Goal: Task Accomplishment & Management: Complete application form

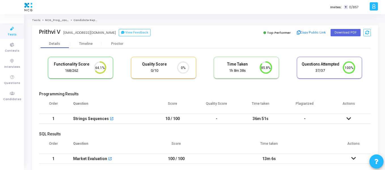
drag, startPoint x: 109, startPoint y: 33, endPoint x: 59, endPoint y: 39, distance: 50.5
click at [59, 39] on div "[PERSON_NAME] [EMAIL_ADDRESS][DOMAIN_NAME] View Feedback Top Performer Copy Pub…" at bounding box center [205, 32] width 332 height 14
click at [102, 35] on div "Prithvi V [EMAIL_ADDRESS][DOMAIN_NAME] View Feedback" at bounding box center [120, 33] width 163 height 8
drag, startPoint x: 111, startPoint y: 33, endPoint x: 65, endPoint y: 34, distance: 46.5
click at [65, 34] on div "Prithvi V [EMAIL_ADDRESS][DOMAIN_NAME] [EMAIL_ADDRESS][DOMAIN_NAME] View Feedba…" at bounding box center [120, 33] width 163 height 8
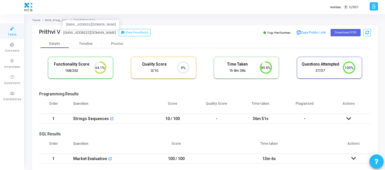
copy div "[EMAIL_ADDRESS][DOMAIN_NAME]"
click at [12, 97] on span "Candidates" at bounding box center [12, 99] width 18 height 5
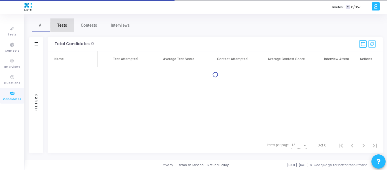
click at [66, 27] on span "Tests" at bounding box center [62, 25] width 10 height 6
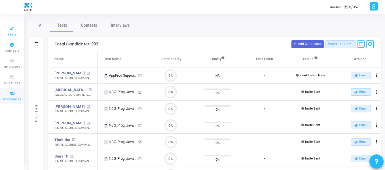
click at [11, 34] on span "Tests" at bounding box center [12, 34] width 9 height 5
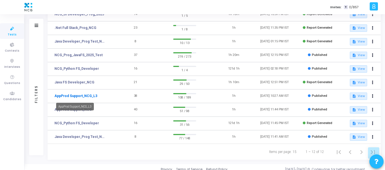
click at [85, 94] on link "AppProd Support_NCG_L3" at bounding box center [75, 95] width 43 height 5
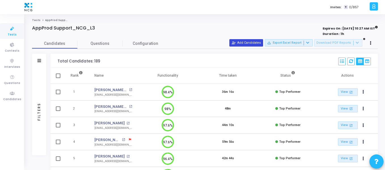
click at [255, 42] on button "person_add_alt Add Candidates" at bounding box center [246, 42] width 34 height 7
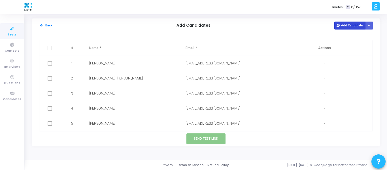
click at [351, 24] on button "Add Candidate" at bounding box center [349, 26] width 31 height 8
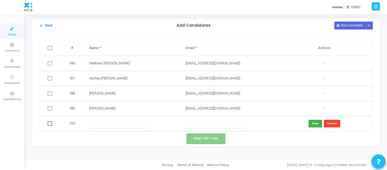
click at [120, 124] on input "text" at bounding box center [118, 123] width 59 height 9
paste input "[PERSON_NAME]"
type input "[PERSON_NAME]"
click at [210, 123] on input "text" at bounding box center [215, 123] width 59 height 9
paste input "[EMAIL_ADDRESS][DOMAIN_NAME]"
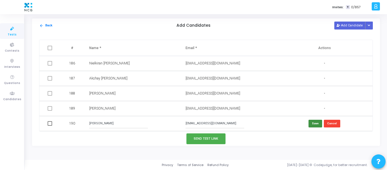
type input "[EMAIL_ADDRESS][DOMAIN_NAME]"
click at [310, 123] on button "Save" at bounding box center [316, 124] width 14 height 8
click at [344, 24] on button "Add Candidate" at bounding box center [349, 26] width 31 height 8
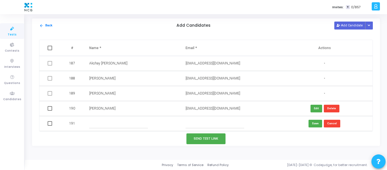
click at [104, 126] on input "text" at bounding box center [118, 123] width 59 height 9
paste input "[PERSON_NAME]"
type input "[PERSON_NAME]"
click at [202, 125] on input "text" at bounding box center [215, 123] width 59 height 9
paste input "[EMAIL_ADDRESS][DOMAIN_NAME]"
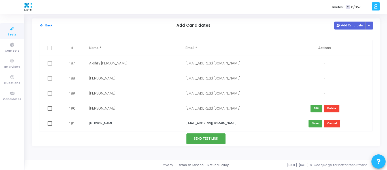
type input "[EMAIL_ADDRESS][DOMAIN_NAME]"
click at [117, 124] on input "[PERSON_NAME]" at bounding box center [118, 123] width 59 height 9
click at [315, 121] on button "Save" at bounding box center [316, 124] width 14 height 8
click at [346, 24] on button "Add Candidate" at bounding box center [349, 26] width 31 height 8
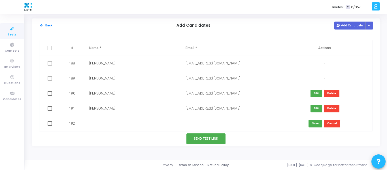
click at [119, 123] on input "text" at bounding box center [118, 123] width 59 height 9
paste input "[PERSON_NAME]"
type input "[PERSON_NAME]"
click at [206, 124] on input "text" at bounding box center [215, 123] width 59 height 9
paste input "[EMAIL_ADDRESS][DOMAIN_NAME]"
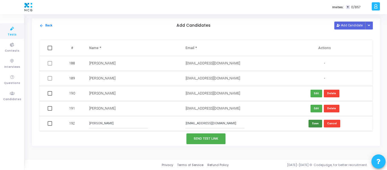
type input "[EMAIL_ADDRESS][DOMAIN_NAME]"
click at [313, 125] on button "Save" at bounding box center [316, 124] width 14 height 8
click at [348, 25] on button "Add Candidate" at bounding box center [349, 26] width 31 height 8
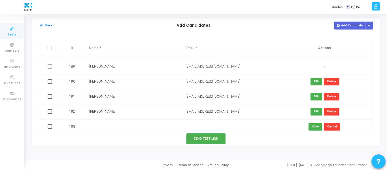
scroll to position [2824, 0]
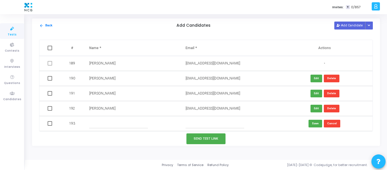
click at [112, 123] on input "text" at bounding box center [118, 123] width 59 height 9
paste input "[PERSON_NAME]"
type input "[PERSON_NAME]"
click at [208, 119] on input "text" at bounding box center [215, 123] width 59 height 9
paste input "[EMAIL_ADDRESS][DOMAIN_NAME]"
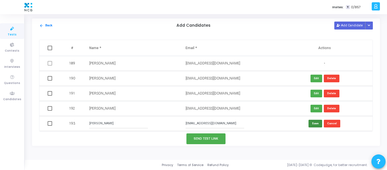
type input "[EMAIL_ADDRESS][DOMAIN_NAME]"
click at [314, 122] on button "Save" at bounding box center [316, 124] width 14 height 8
click at [343, 24] on button "Add Candidate" at bounding box center [349, 26] width 31 height 8
click at [101, 124] on input "text" at bounding box center [118, 123] width 59 height 9
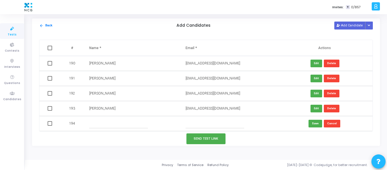
paste input "[PERSON_NAME]"
type input "[PERSON_NAME]"
click at [221, 126] on input "text" at bounding box center [215, 123] width 59 height 9
paste input "[EMAIL_ADDRESS][DOMAIN_NAME]"
type input "[EMAIL_ADDRESS][DOMAIN_NAME]"
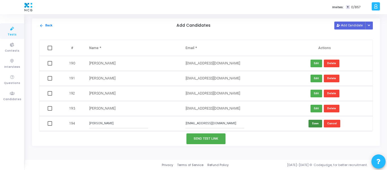
click at [316, 123] on button "Save" at bounding box center [316, 124] width 14 height 8
click at [345, 26] on button "Add Candidate" at bounding box center [349, 26] width 31 height 8
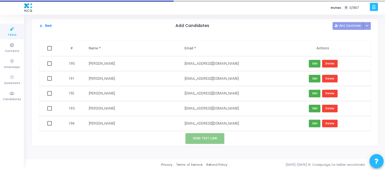
scroll to position [2854, 0]
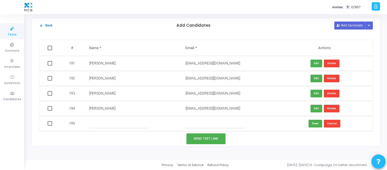
click at [113, 123] on input "text" at bounding box center [118, 123] width 59 height 9
paste input "[PERSON_NAME]"
type input "[PERSON_NAME]"
click at [225, 123] on input "text" at bounding box center [215, 123] width 59 height 9
paste input "[EMAIL_ADDRESS][DOMAIN_NAME]"
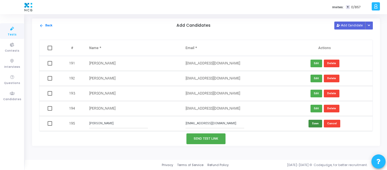
type input "[EMAIL_ADDRESS][DOMAIN_NAME]"
click at [310, 124] on button "Save" at bounding box center [316, 124] width 14 height 8
click at [49, 124] on span at bounding box center [50, 123] width 5 height 5
click at [50, 126] on input "checkbox" at bounding box center [50, 126] width 0 height 0
checkbox input "true"
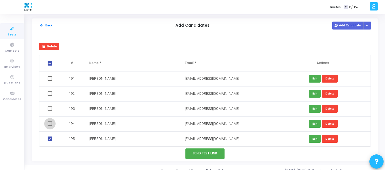
click at [50, 123] on span at bounding box center [50, 123] width 5 height 5
click at [50, 126] on input "checkbox" at bounding box center [50, 126] width 0 height 0
checkbox input "true"
click at [50, 110] on span at bounding box center [50, 108] width 5 height 5
click at [50, 111] on input "checkbox" at bounding box center [50, 111] width 0 height 0
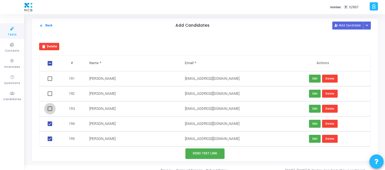
checkbox input "true"
click at [49, 93] on span at bounding box center [50, 93] width 5 height 5
click at [50, 96] on input "checkbox" at bounding box center [50, 96] width 0 height 0
checkbox input "true"
click at [51, 79] on span at bounding box center [50, 78] width 5 height 5
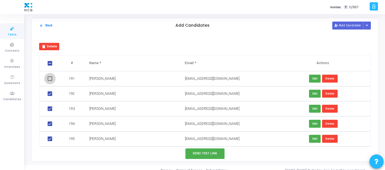
click at [50, 81] on input "checkbox" at bounding box center [50, 81] width 0 height 0
checkbox input "true"
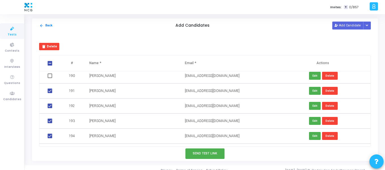
scroll to position [2841, 0]
click at [49, 76] on span at bounding box center [50, 76] width 5 height 5
click at [50, 78] on input "checkbox" at bounding box center [50, 78] width 0 height 0
checkbox input "true"
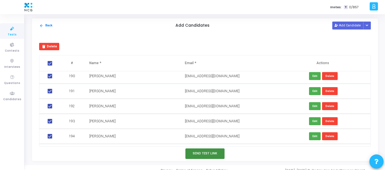
click at [205, 153] on button "Send Test Link" at bounding box center [204, 153] width 39 height 10
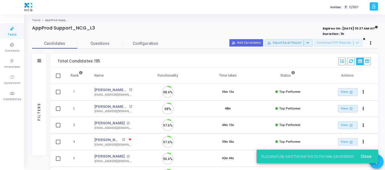
scroll to position [12, 14]
